Goal: Task Accomplishment & Management: Manage account settings

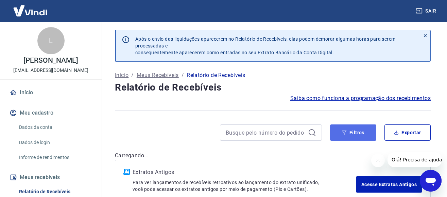
click at [344, 131] on icon "button" at bounding box center [344, 132] width 5 height 5
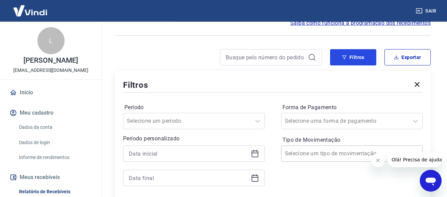
scroll to position [104, 0]
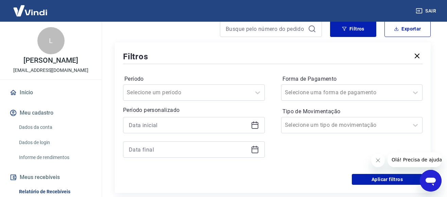
click at [253, 126] on icon at bounding box center [255, 125] width 8 height 8
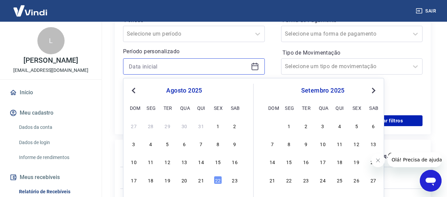
scroll to position [173, 0]
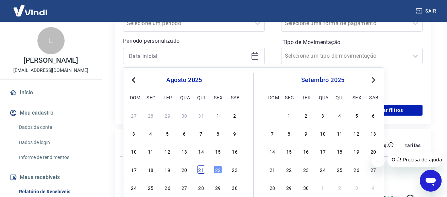
click at [201, 171] on div "21" at bounding box center [201, 170] width 8 height 8
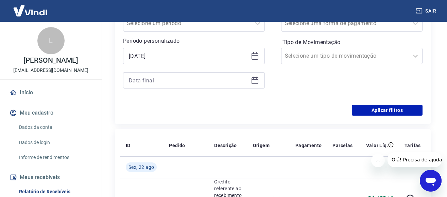
type input "21/08/2025"
click at [257, 83] on icon at bounding box center [255, 80] width 8 height 8
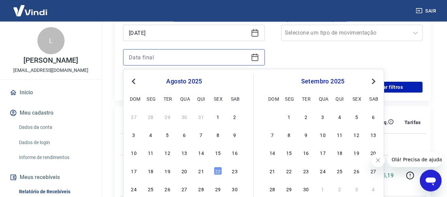
scroll to position [208, 0]
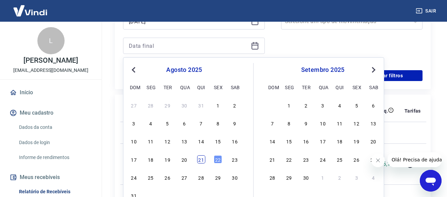
click at [201, 162] on div "21" at bounding box center [201, 160] width 8 height 8
type input "21/08/2025"
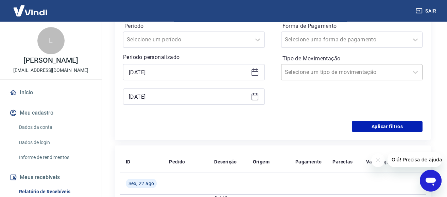
scroll to position [139, 0]
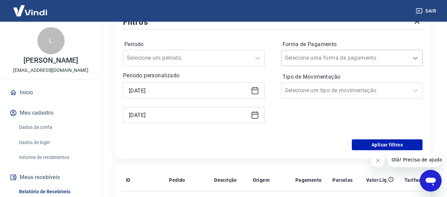
click at [415, 58] on icon at bounding box center [415, 58] width 8 height 8
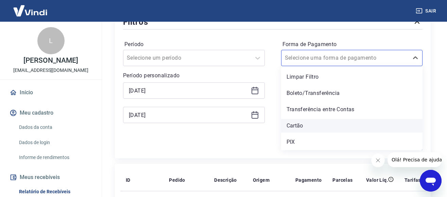
click at [303, 127] on div "Cartão" at bounding box center [352, 126] width 142 height 14
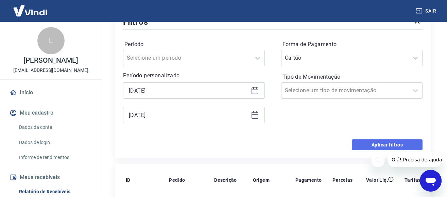
click at [362, 142] on button "Aplicar filtros" at bounding box center [387, 145] width 71 height 11
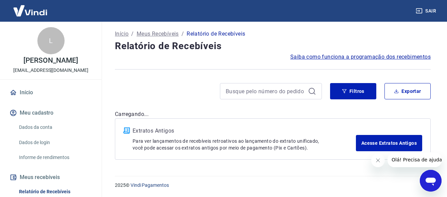
scroll to position [41, 0]
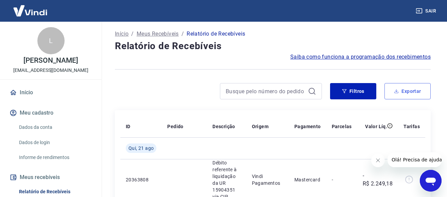
click at [406, 94] on button "Exportar" at bounding box center [407, 91] width 46 height 16
type input "21/08/2025"
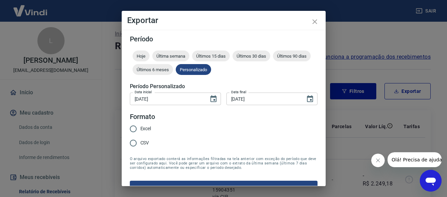
click at [132, 141] on input "CSV" at bounding box center [133, 143] width 14 height 14
radio input "true"
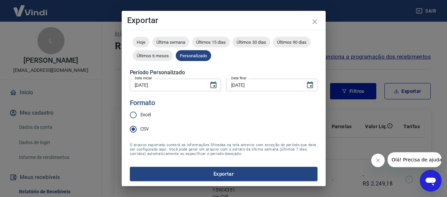
scroll to position [15, 0]
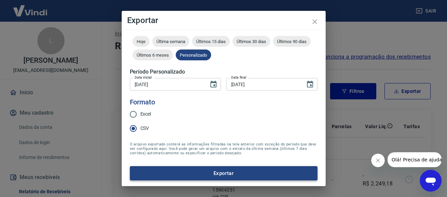
click at [226, 177] on button "Exportar" at bounding box center [223, 173] width 187 height 14
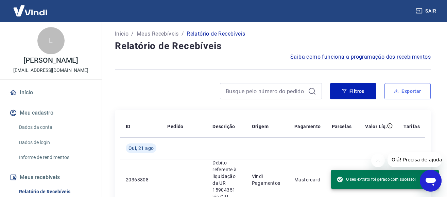
click at [393, 95] on button "Exportar" at bounding box center [407, 91] width 46 height 16
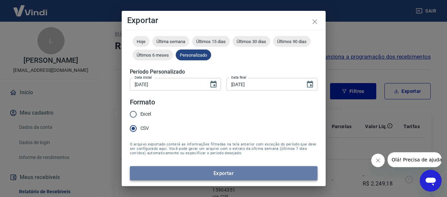
click at [222, 173] on button "Exportar" at bounding box center [223, 173] width 187 height 14
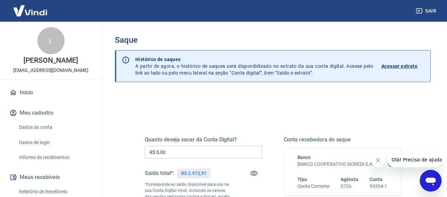
click at [205, 155] on input "R$ 0,00" at bounding box center [203, 152] width 117 height 13
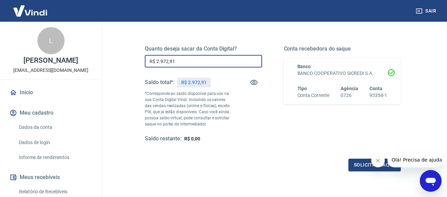
scroll to position [104, 0]
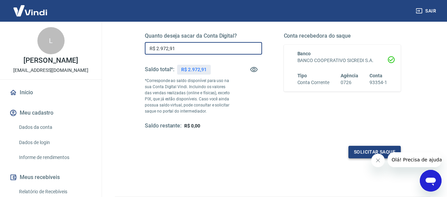
type input "R$ 2.972,91"
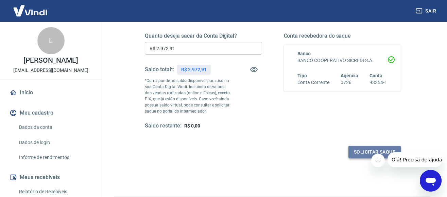
click at [359, 153] on button "Solicitar saque" at bounding box center [374, 152] width 52 height 13
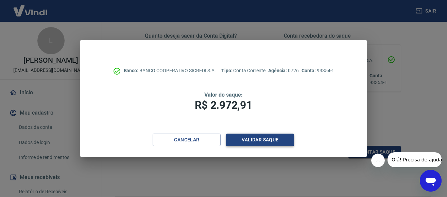
click at [276, 143] on button "Validar saque" at bounding box center [260, 140] width 68 height 13
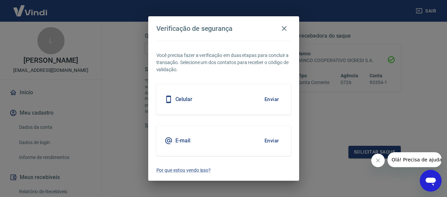
click at [273, 96] on button "Enviar" at bounding box center [271, 99] width 22 height 14
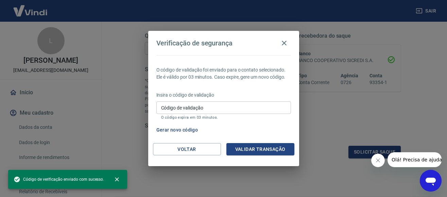
click at [210, 107] on input "Código de validação" at bounding box center [223, 108] width 134 height 13
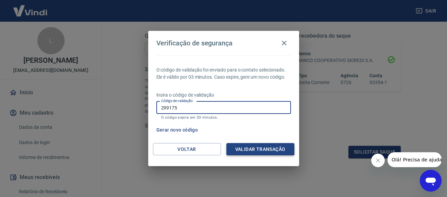
type input "299175"
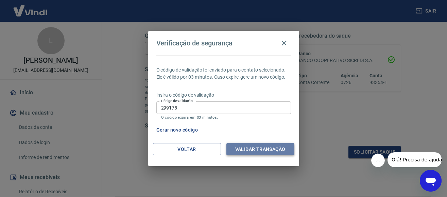
click at [262, 145] on button "Validar transação" at bounding box center [260, 149] width 68 height 13
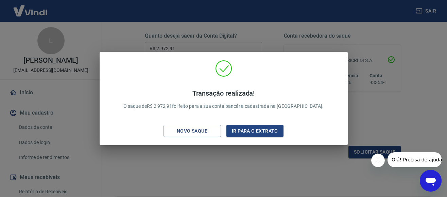
click at [379, 111] on div "Transação realizada! O saque de R$ 2.972,91 foi feito para a sua conta bancária…" at bounding box center [223, 98] width 447 height 197
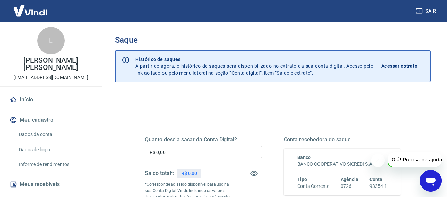
click at [405, 68] on p "Acessar extrato" at bounding box center [399, 66] width 36 height 7
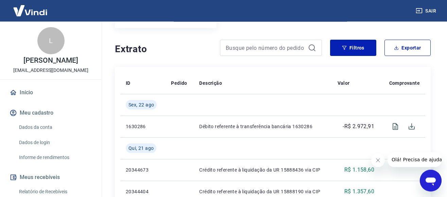
scroll to position [139, 0]
